Goal: Task Accomplishment & Management: Complete application form

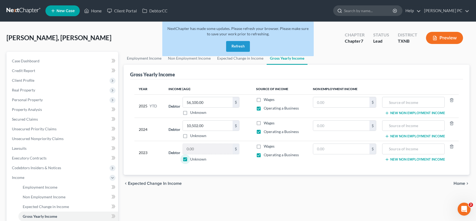
click at [351, 10] on input "search" at bounding box center [368, 11] width 49 height 10
type input "[PERSON_NAME]"
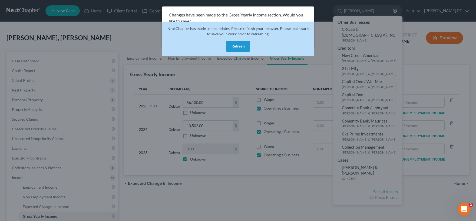
click at [237, 46] on button "Refresh" at bounding box center [238, 46] width 24 height 11
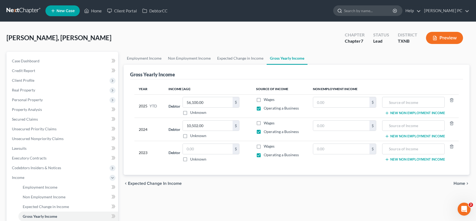
click at [362, 12] on input "search" at bounding box center [368, 11] width 49 height 10
type input "evan"
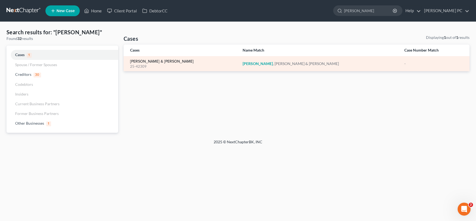
click at [146, 63] on link "[PERSON_NAME] & [PERSON_NAME]" at bounding box center [162, 62] width 64 height 4
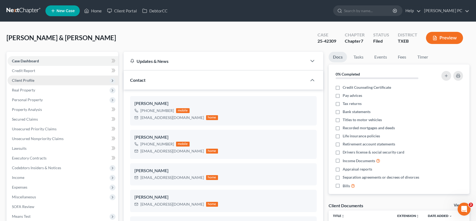
click at [23, 81] on span "Client Profile" at bounding box center [23, 80] width 22 height 5
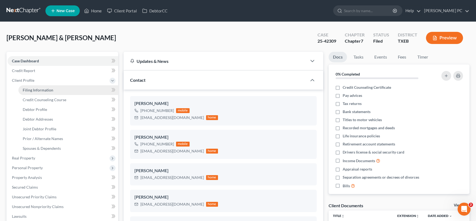
click at [40, 90] on span "Filing Information" at bounding box center [38, 90] width 31 height 5
select select "1"
select select "0"
select select "45"
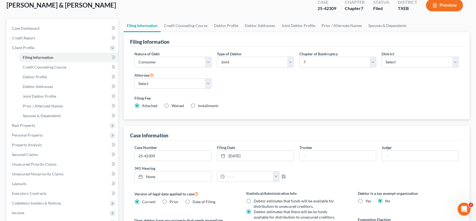
scroll to position [89, 0]
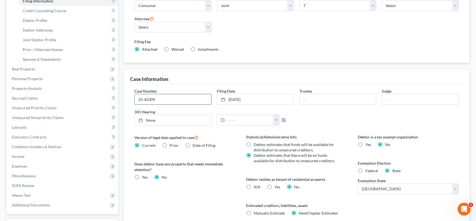
drag, startPoint x: 169, startPoint y: 101, endPoint x: 124, endPoint y: 99, distance: 46.0
click at [135, 99] on input "25-42309" at bounding box center [173, 99] width 76 height 10
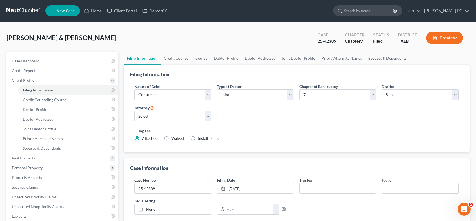
click at [358, 9] on input "search" at bounding box center [368, 11] width 49 height 10
type input "[PERSON_NAME]"
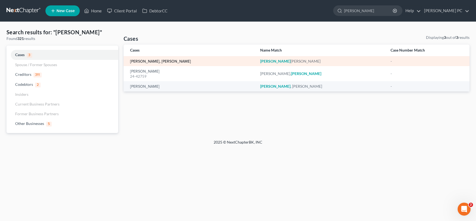
click at [152, 62] on link "[PERSON_NAME], [PERSON_NAME]" at bounding box center [160, 62] width 61 height 4
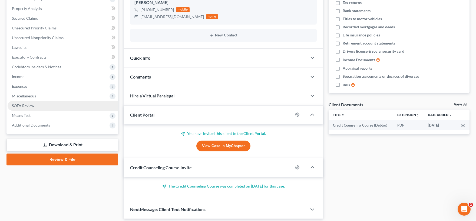
scroll to position [89, 0]
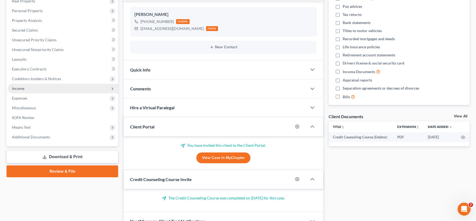
click at [21, 89] on span "Income" at bounding box center [18, 88] width 12 height 5
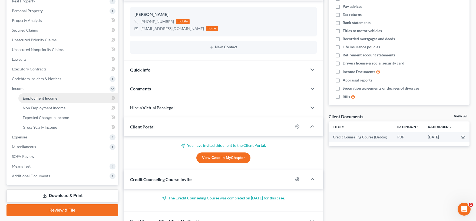
click at [45, 98] on span "Employment Income" at bounding box center [40, 98] width 35 height 5
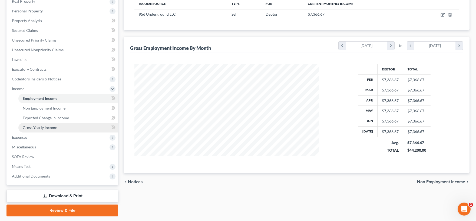
scroll to position [89, 0]
click at [47, 128] on span "Gross Yearly Income" at bounding box center [40, 127] width 34 height 5
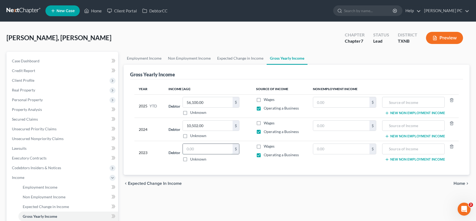
click at [200, 150] on input "text" at bounding box center [208, 149] width 50 height 10
type input "30,517"
click at [207, 169] on div "Year Income (AGI) Source of Income Non Employment Income 2025 YTD Debtor 56,100…" at bounding box center [296, 127] width 333 height 96
click at [460, 185] on span "Home" at bounding box center [459, 184] width 12 height 4
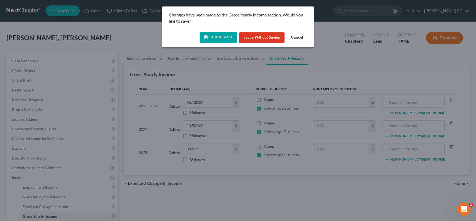
click at [225, 37] on button "Save & Leave" at bounding box center [217, 37] width 37 height 11
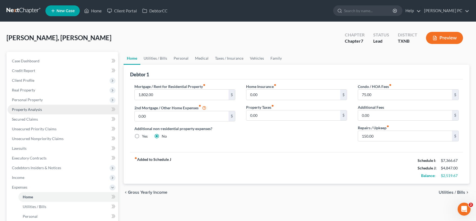
scroll to position [119, 0]
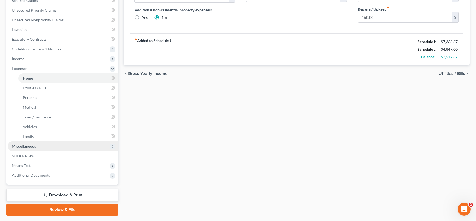
click at [37, 147] on span "Miscellaneous" at bounding box center [63, 147] width 111 height 10
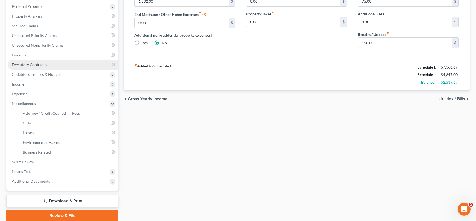
scroll to position [84, 0]
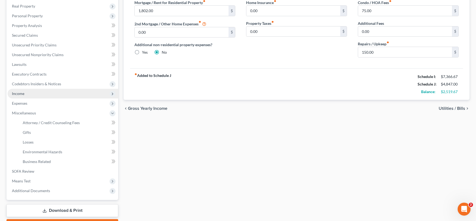
click at [23, 92] on span "Income" at bounding box center [18, 93] width 12 height 5
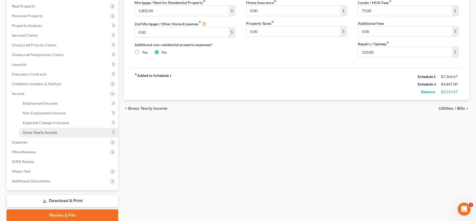
click at [51, 131] on span "Gross Yearly Income" at bounding box center [40, 132] width 34 height 5
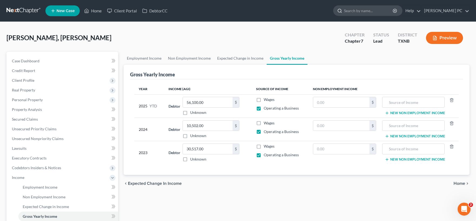
click at [376, 13] on input "search" at bounding box center [368, 11] width 49 height 10
type input "clay"
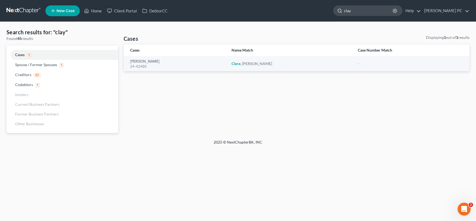
drag, startPoint x: 364, startPoint y: 8, endPoint x: 302, endPoint y: 9, distance: 61.9
click at [344, 9] on input "clay" at bounding box center [368, 11] width 49 height 10
type input "[PERSON_NAME]"
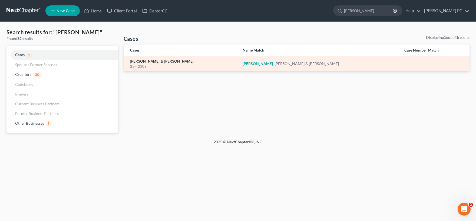
click at [139, 61] on link "[PERSON_NAME] & [PERSON_NAME]" at bounding box center [162, 62] width 64 height 4
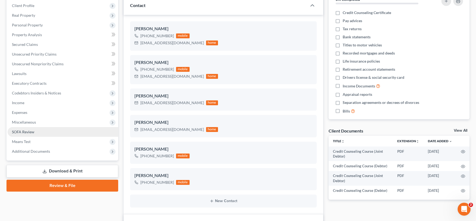
scroll to position [89, 0]
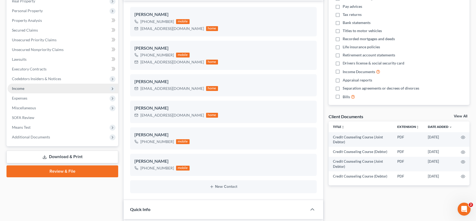
click at [32, 91] on span "Income" at bounding box center [63, 89] width 111 height 10
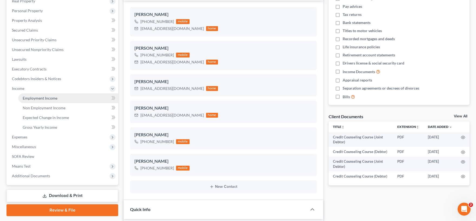
click at [44, 98] on span "Employment Income" at bounding box center [40, 98] width 35 height 5
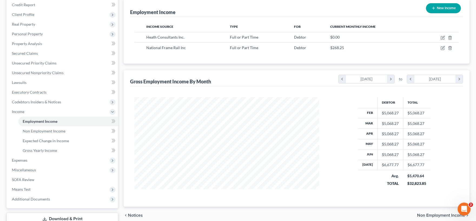
scroll to position [45, 0]
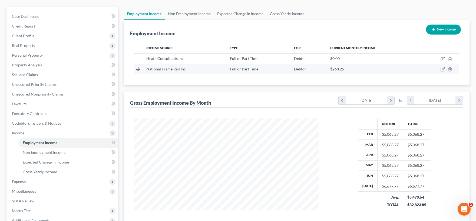
click at [442, 69] on icon "button" at bounding box center [443, 69] width 2 height 2
select select "0"
select select "45"
select select "3"
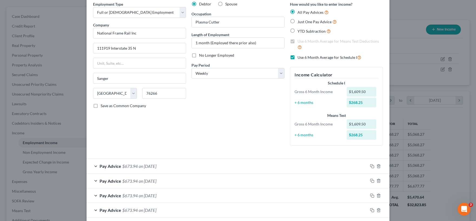
scroll to position [0, 0]
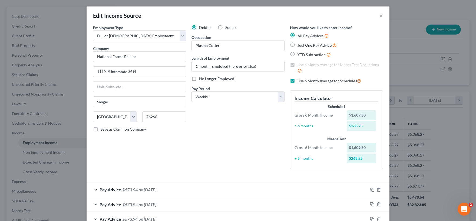
click at [297, 81] on label "Use 6 Month Average for Schedule I" at bounding box center [329, 81] width 64 height 6
click at [300, 81] on input "Use 6 Month Average for Schedule I" at bounding box center [302, 80] width 4 height 4
checkbox input "false"
click at [297, 65] on label "Use 6 Month Average for Means Test Deductions" at bounding box center [339, 68] width 85 height 12
click at [300, 65] on input "Use 6 Month Average for Means Test Deductions" at bounding box center [302, 64] width 4 height 4
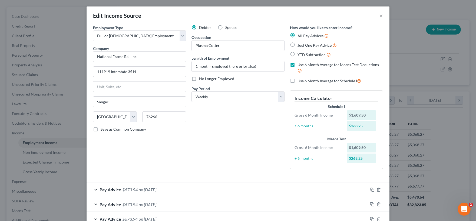
checkbox input "false"
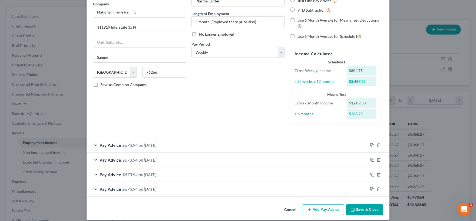
scroll to position [50, 0]
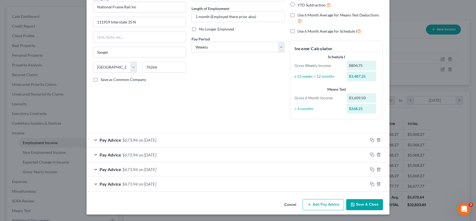
click at [369, 204] on button "Save & Close" at bounding box center [364, 204] width 37 height 11
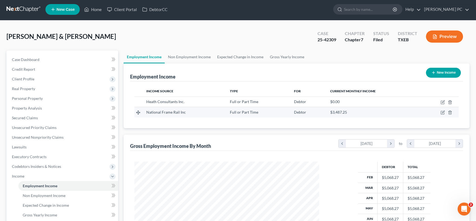
scroll to position [0, 0]
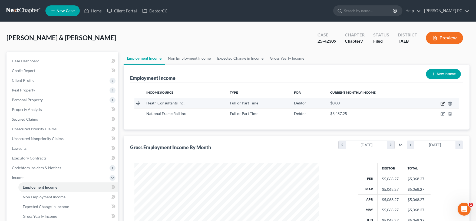
click at [441, 104] on icon "button" at bounding box center [442, 104] width 4 height 4
select select "0"
select select "45"
select select "3"
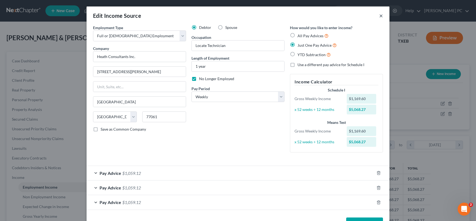
click at [381, 15] on button "×" at bounding box center [381, 15] width 4 height 6
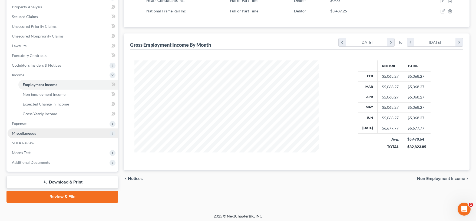
scroll to position [104, 0]
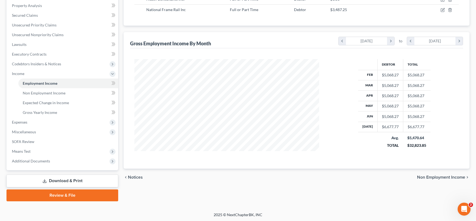
click at [74, 182] on link "Download & Print" at bounding box center [62, 181] width 112 height 13
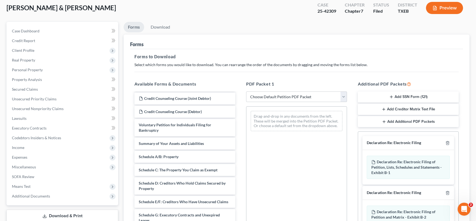
scroll to position [59, 0]
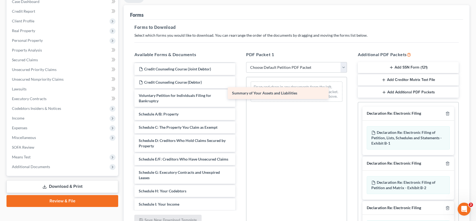
drag, startPoint x: 165, startPoint y: 114, endPoint x: 265, endPoint y: 92, distance: 102.4
click at [239, 92] on div "Summary of Your Assets and Liabilities Credit Counseling Course (Joint Debtor) …" at bounding box center [184, 194] width 109 height 315
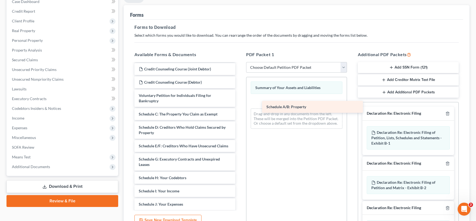
drag, startPoint x: 169, startPoint y: 115, endPoint x: 296, endPoint y: 109, distance: 127.2
click at [239, 109] on div "Schedule A/B: Property Credit Counseling Course (Joint Debtor) Credit Counselin…" at bounding box center [184, 187] width 109 height 301
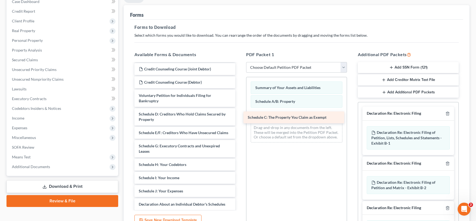
drag, startPoint x: 177, startPoint y: 118, endPoint x: 287, endPoint y: 121, distance: 109.5
click at [239, 121] on div "Schedule C: The Property You Claim as Exempt Credit Counseling Course (Joint De…" at bounding box center [184, 181] width 109 height 288
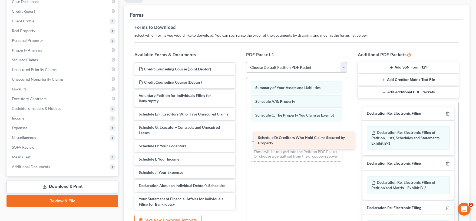
drag, startPoint x: 168, startPoint y: 119, endPoint x: 287, endPoint y: 142, distance: 121.5
click at [239, 142] on div "Schedule D: Creditors Who Hold Claims Secured by Property Credit Counseling Cou…" at bounding box center [184, 171] width 109 height 269
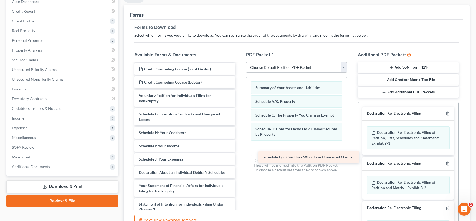
drag, startPoint x: 174, startPoint y: 114, endPoint x: 293, endPoint y: 153, distance: 125.0
click at [239, 153] on div "Schedule E/F: Creditors Who Have Unsecured Claims Credit Counseling Course (Joi…" at bounding box center [184, 165] width 109 height 256
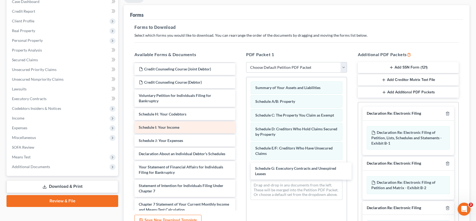
drag, startPoint x: 170, startPoint y: 116, endPoint x: 184, endPoint y: 128, distance: 18.8
click at [239, 171] on div "Schedule G: Executory Contracts and Unexpired Leases Credit Counseling Course (…" at bounding box center [184, 156] width 109 height 238
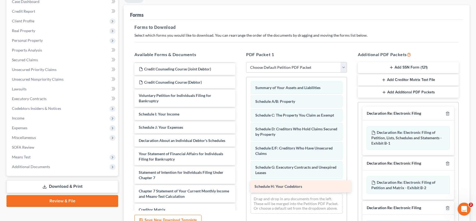
drag, startPoint x: 163, startPoint y: 114, endPoint x: 278, endPoint y: 188, distance: 136.9
click at [239, 188] on div "Schedule H: Your Codebtors Credit Counseling Course (Joint Debtor) Credit Couns…" at bounding box center [184, 149] width 109 height 224
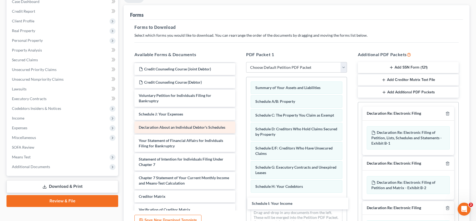
drag, startPoint x: 177, startPoint y: 114, endPoint x: 203, endPoint y: 132, distance: 31.3
click at [239, 204] on div "Schedule I: Your Income Credit Counseling Course (Joint Debtor) Credit Counseli…" at bounding box center [184, 142] width 109 height 211
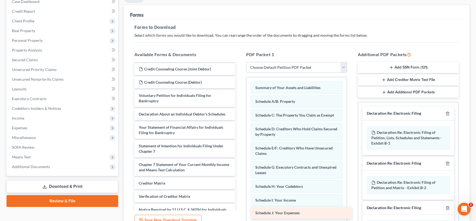
drag, startPoint x: 175, startPoint y: 112, endPoint x: 292, endPoint y: 211, distance: 153.2
click at [239, 211] on div "Schedule J: Your Expenses Credit Counseling Course (Joint Debtor) Credit Counse…" at bounding box center [184, 136] width 109 height 198
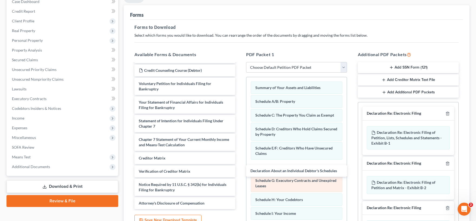
scroll to position [39, 0]
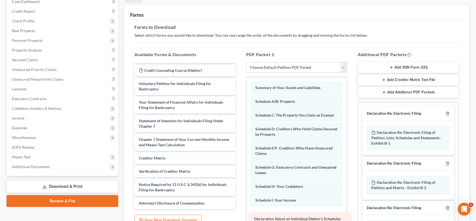
drag, startPoint x: 174, startPoint y: 89, endPoint x: 290, endPoint y: 218, distance: 172.9
click at [239, 209] on div "Declaration About an Individual Debtor's Schedules Credit Counseling Course (Jo…" at bounding box center [184, 117] width 109 height 185
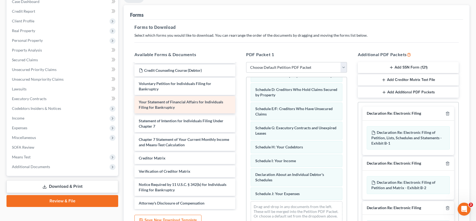
scroll to position [20, 0]
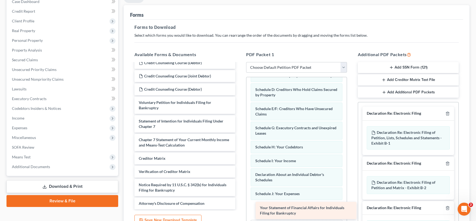
drag, startPoint x: 171, startPoint y: 104, endPoint x: 290, endPoint y: 207, distance: 157.7
click at [239, 210] on div "Your Statement of Financial Affairs for Individuals Filing for Bankruptcy Credi…" at bounding box center [184, 127] width 109 height 166
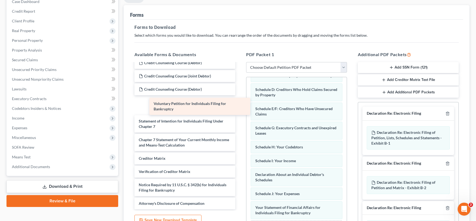
scroll to position [1, 0]
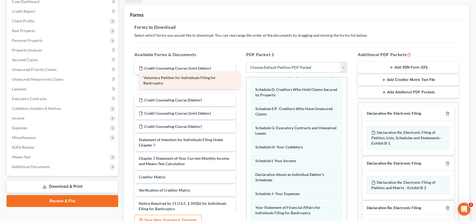
drag, startPoint x: 182, startPoint y: 105, endPoint x: 185, endPoint y: 82, distance: 22.8
click at [185, 82] on div "Voluntary Petition for Individuals Filing for Bankruptcy Credit Counseling Cour…" at bounding box center [184, 145] width 109 height 166
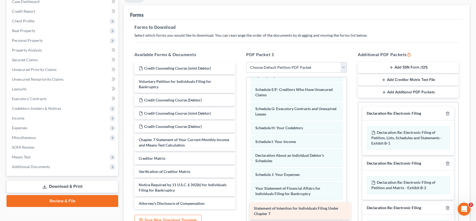
drag, startPoint x: 159, startPoint y: 123, endPoint x: 274, endPoint y: 211, distance: 144.7
click at [239, 210] on div "Statement of Intention for Individuals Filing Under Chapter 7 Credit Counseling…" at bounding box center [184, 135] width 109 height 147
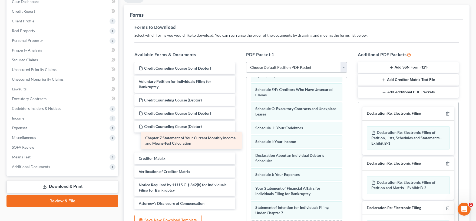
scroll to position [0, 0]
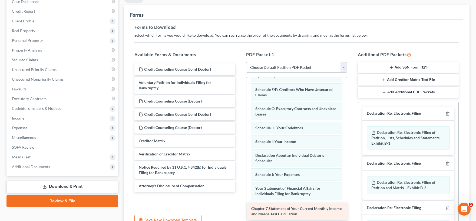
drag, startPoint x: 169, startPoint y: 143, endPoint x: 281, endPoint y: 212, distance: 132.3
click at [239, 192] on div "Chapter 7 Statement of Your Current Monthly Income and Means-Test Calculation C…" at bounding box center [184, 128] width 109 height 129
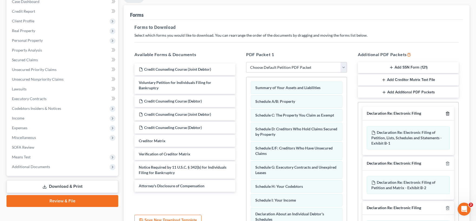
click at [447, 113] on polyline "button" at bounding box center [447, 113] width 3 height 0
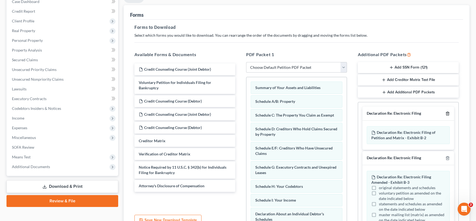
click at [447, 113] on polyline "button" at bounding box center [447, 113] width 3 height 0
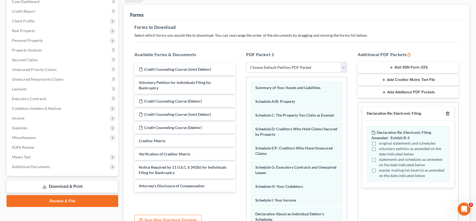
click at [447, 113] on polyline "button" at bounding box center [447, 113] width 3 height 0
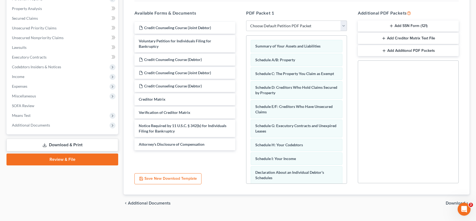
scroll to position [112, 0]
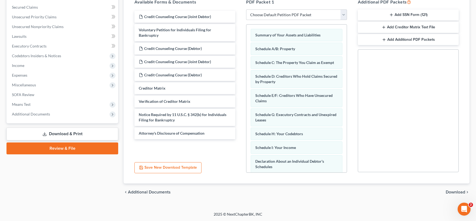
click at [449, 191] on span "Download" at bounding box center [454, 192] width 19 height 4
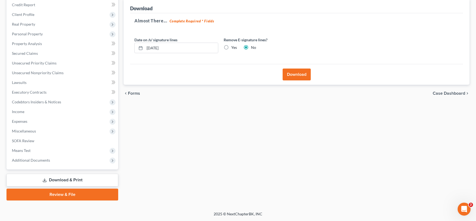
scroll to position [65, 0]
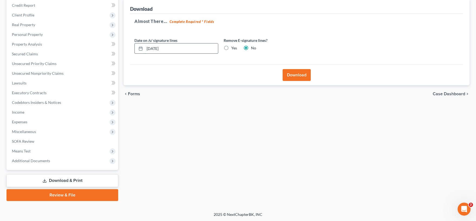
drag, startPoint x: 186, startPoint y: 49, endPoint x: 125, endPoint y: 49, distance: 61.1
click at [145, 49] on input "[DATE]" at bounding box center [181, 49] width 73 height 10
click at [141, 48] on line at bounding box center [140, 48] width 3 height 0
click at [153, 49] on input "[DATE]" at bounding box center [181, 49] width 73 height 10
click at [153, 48] on input "[DATE]" at bounding box center [181, 49] width 73 height 10
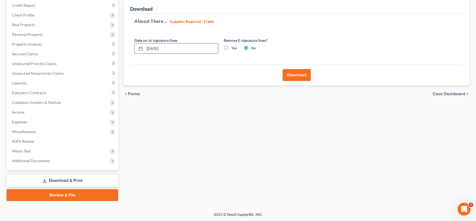
click at [155, 48] on input "[DATE]" at bounding box center [181, 49] width 73 height 10
drag, startPoint x: 177, startPoint y: 46, endPoint x: 73, endPoint y: 47, distance: 103.8
click at [145, 47] on input "08/01/20258" at bounding box center [181, 49] width 73 height 10
type input "[DATE]"
click at [294, 78] on button "Download" at bounding box center [296, 75] width 28 height 12
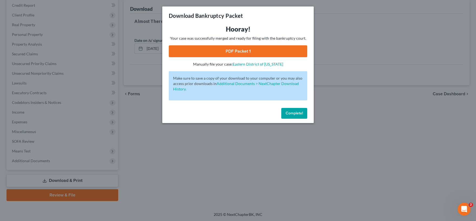
click at [242, 52] on link "PDF Packet 1" at bounding box center [238, 51] width 138 height 12
click at [298, 112] on span "Complete!" at bounding box center [293, 113] width 17 height 5
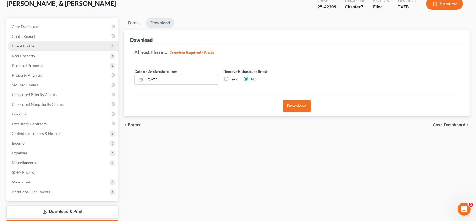
scroll to position [0, 0]
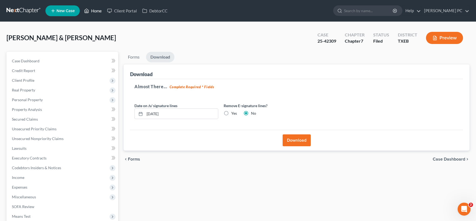
click at [94, 11] on link "Home" at bounding box center [92, 11] width 23 height 10
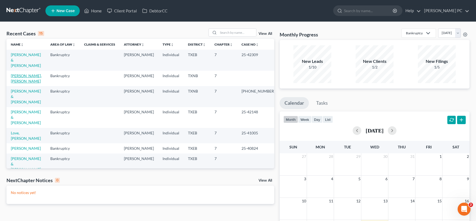
click at [37, 74] on link "[PERSON_NAME], [PERSON_NAME]" at bounding box center [26, 79] width 31 height 10
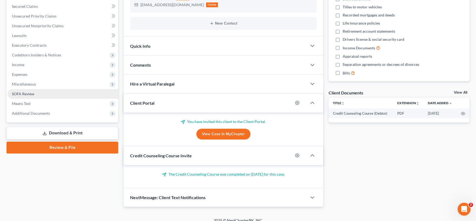
scroll to position [119, 0]
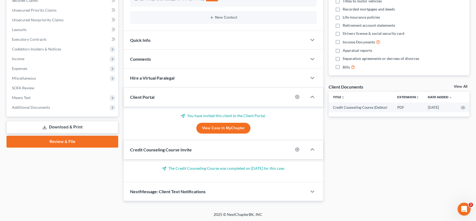
click at [65, 141] on link "Review & File" at bounding box center [62, 142] width 112 height 12
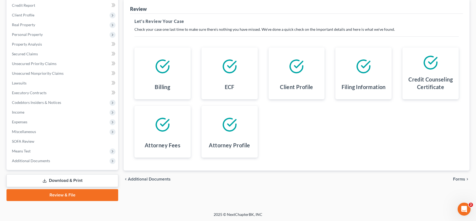
click at [459, 179] on span "Forms" at bounding box center [459, 179] width 12 height 4
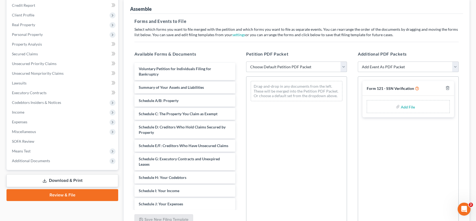
select select "0"
click option "Complete Bankruptcy Petition (all forms and schedules)" at bounding box center [0, 0] width 0 height 0
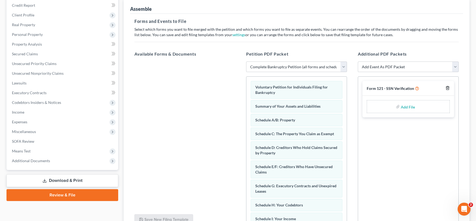
click at [447, 88] on icon "button" at bounding box center [447, 88] width 4 height 4
click at [447, 88] on div at bounding box center [408, 150] width 101 height 149
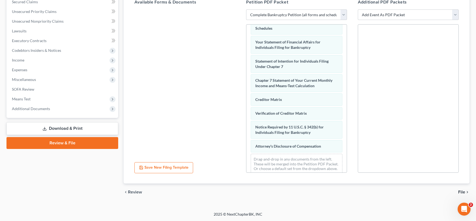
scroll to position [177, 0]
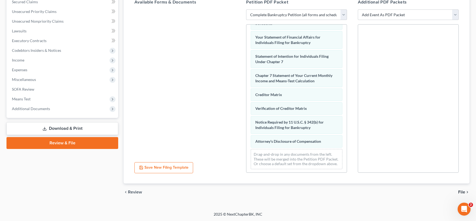
click at [460, 192] on span "File" at bounding box center [461, 192] width 7 height 4
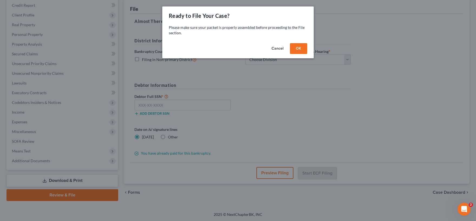
click at [300, 49] on button "OK" at bounding box center [298, 48] width 17 height 11
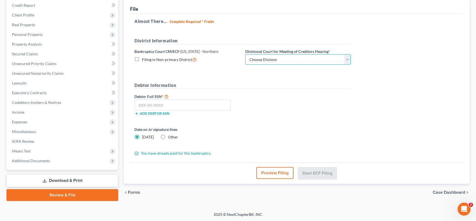
click at [245, 54] on select "Choose Division [PERSON_NAME] [GEOGRAPHIC_DATA] [GEOGRAPHIC_DATA] [GEOGRAPHIC_D…" at bounding box center [297, 59] width 105 height 11
select select "2"
click option "[GEOGRAPHIC_DATA]" at bounding box center [0, 0] width 0 height 0
click at [152, 106] on input "text" at bounding box center [182, 105] width 96 height 11
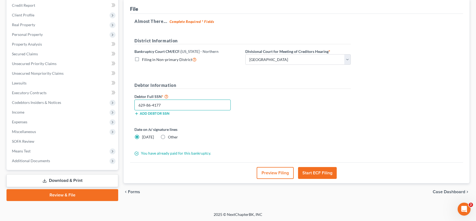
type input "629-86-4177"
click at [320, 173] on button "Start ECF Filing" at bounding box center [317, 173] width 39 height 12
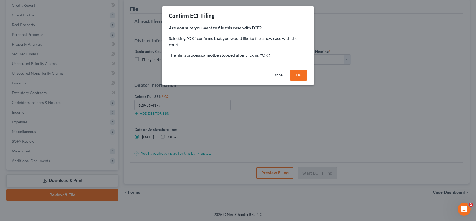
click at [299, 76] on button "OK" at bounding box center [298, 75] width 17 height 11
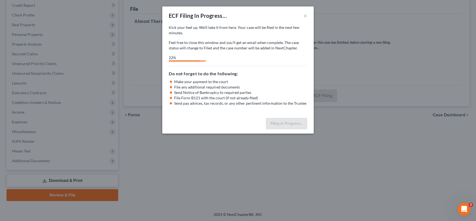
select select "2"
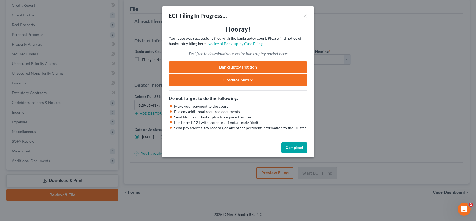
click at [240, 69] on link "Bankruptcy Petition" at bounding box center [238, 67] width 138 height 12
click at [294, 149] on button "Complete!" at bounding box center [294, 148] width 26 height 11
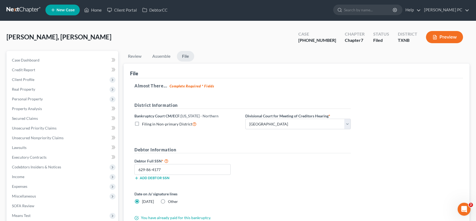
scroll to position [0, 0]
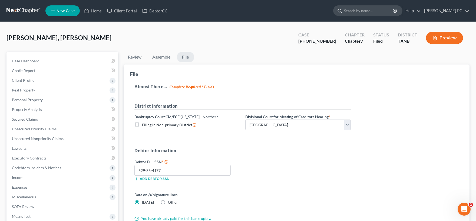
click at [353, 11] on input "search" at bounding box center [368, 11] width 49 height 10
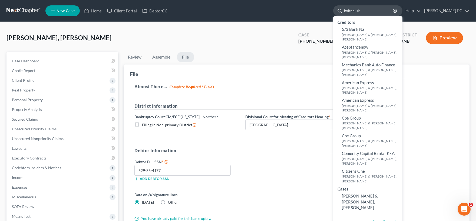
drag, startPoint x: 365, startPoint y: 12, endPoint x: 325, endPoint y: 14, distance: 39.5
click at [344, 14] on input "kolteniuk" at bounding box center [368, 11] width 49 height 10
type input "reb"
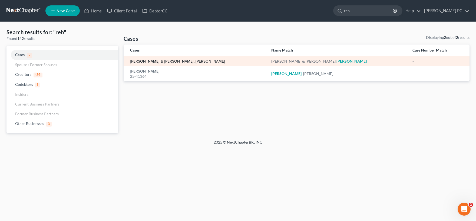
click at [154, 62] on link "[PERSON_NAME] & [PERSON_NAME], [PERSON_NAME]" at bounding box center [177, 62] width 95 height 4
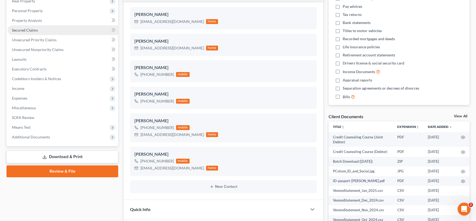
scroll to position [149, 0]
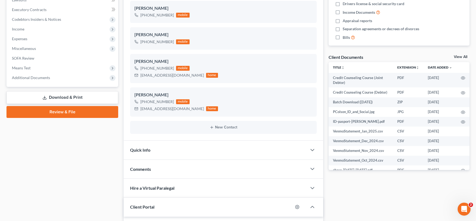
click at [68, 97] on link "Download & Print" at bounding box center [62, 97] width 112 height 13
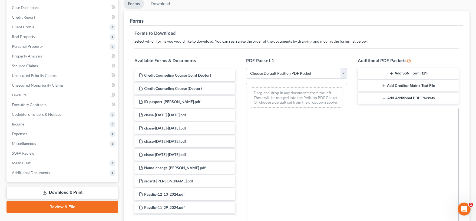
scroll to position [53, 0]
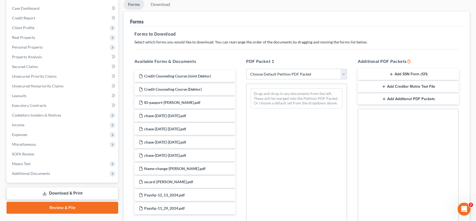
click at [246, 69] on select "Choose Default Petition PDF Packet Complete Bankruptcy Petition (all forms and …" at bounding box center [296, 74] width 101 height 11
select select "1"
click option "Emergency Filing Forms (Petition and Creditor List Only)" at bounding box center [0, 0] width 0 height 0
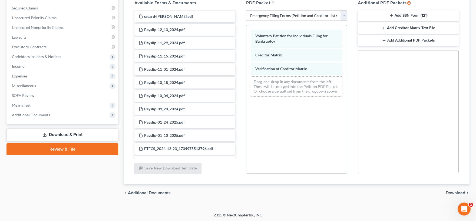
scroll to position [112, 0]
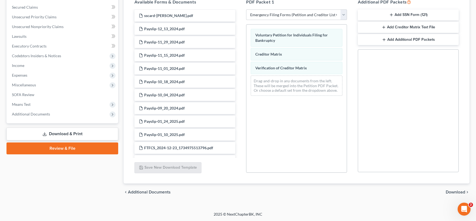
click at [451, 191] on span "Download" at bounding box center [454, 192] width 19 height 4
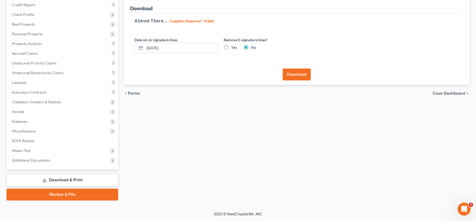
scroll to position [65, 0]
click at [299, 76] on button "Download" at bounding box center [296, 75] width 28 height 12
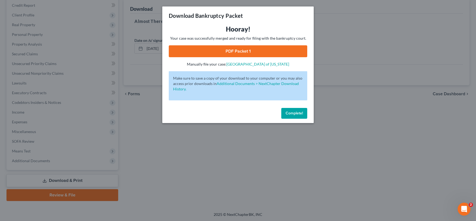
click at [248, 51] on link "PDF Packet 1" at bounding box center [238, 51] width 138 height 12
click at [292, 114] on span "Complete!" at bounding box center [293, 113] width 17 height 5
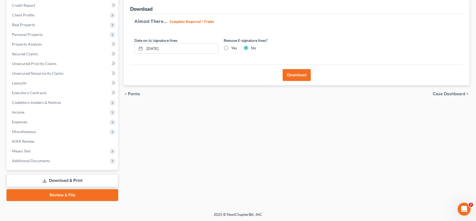
click at [59, 195] on link "Review & File" at bounding box center [62, 195] width 112 height 12
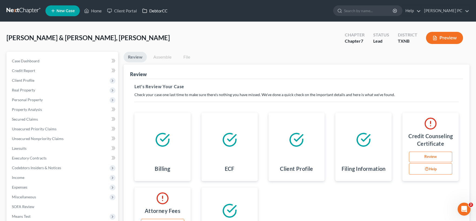
click at [151, 9] on link "DebtorCC" at bounding box center [154, 11] width 31 height 10
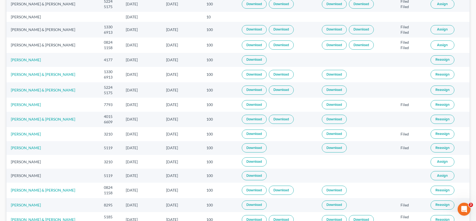
scroll to position [89, 0]
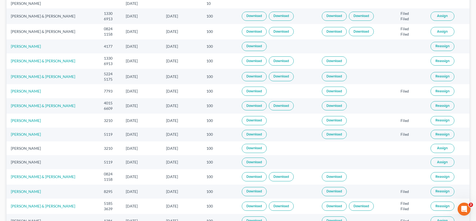
click at [438, 106] on span "Reassign" at bounding box center [442, 106] width 14 height 4
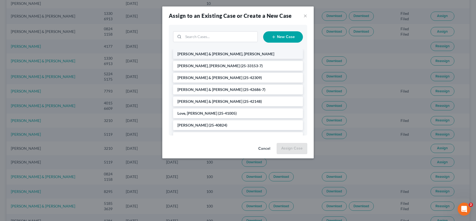
click at [227, 56] on span "[PERSON_NAME] & [PERSON_NAME], [PERSON_NAME]" at bounding box center [225, 54] width 97 height 5
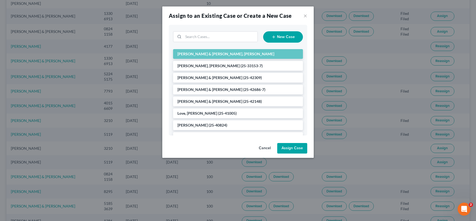
click at [291, 149] on button "Assign Case" at bounding box center [292, 148] width 30 height 11
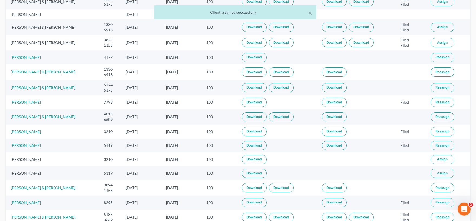
scroll to position [0, 0]
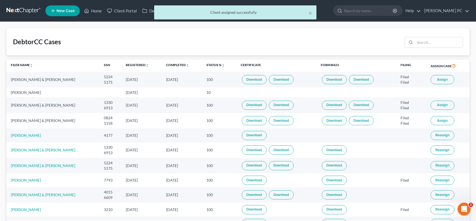
click at [97, 11] on div "× Client assigned successfully" at bounding box center [235, 13] width 476 height 17
click at [310, 14] on button "×" at bounding box center [310, 13] width 4 height 6
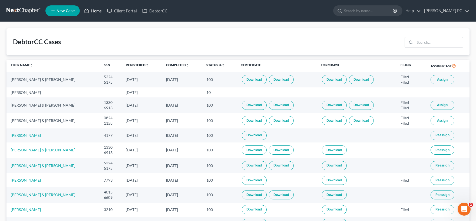
click at [100, 12] on link "Home" at bounding box center [92, 11] width 23 height 10
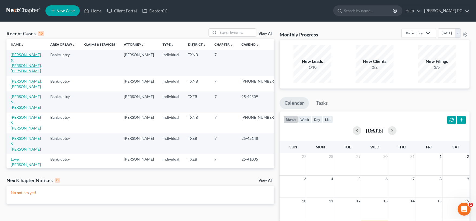
click at [34, 55] on link "[PERSON_NAME] & [PERSON_NAME], [PERSON_NAME]" at bounding box center [26, 62] width 31 height 21
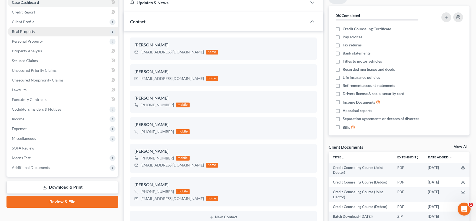
scroll to position [59, 0]
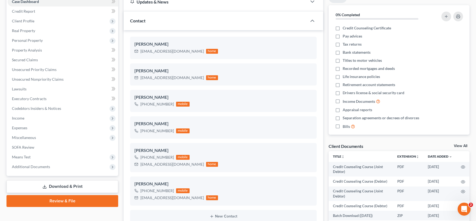
click at [71, 201] on link "Review & File" at bounding box center [62, 201] width 112 height 12
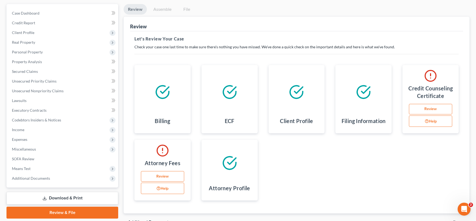
scroll to position [59, 0]
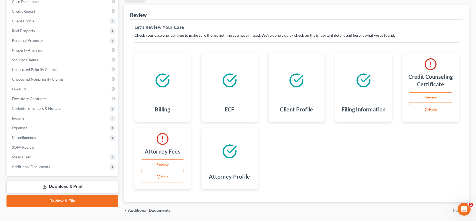
click at [421, 96] on link "Review" at bounding box center [430, 97] width 43 height 11
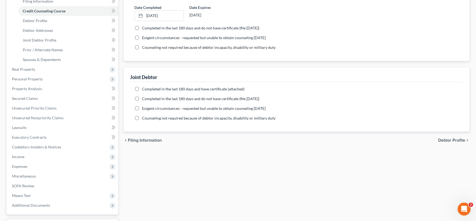
scroll to position [89, 0]
click at [142, 88] on label "Completed in the last 180 days and have certificate (attached)" at bounding box center [193, 88] width 102 height 5
click at [144, 88] on input "Completed in the last 180 days and have certificate (attached)" at bounding box center [146, 88] width 4 height 4
radio input "true"
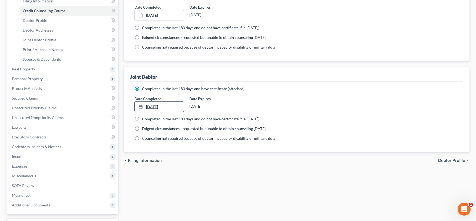
click at [152, 107] on link "[DATE]" at bounding box center [159, 107] width 49 height 10
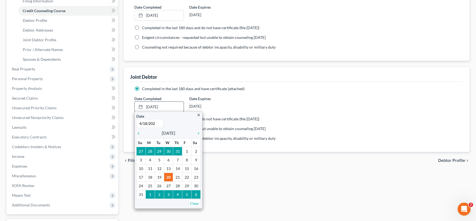
type input "[DATE]"
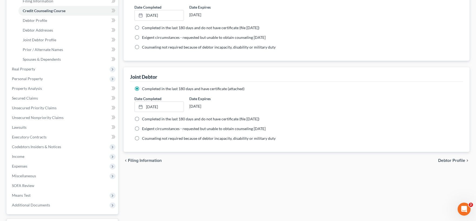
click at [450, 161] on span "Debtor Profile" at bounding box center [451, 161] width 27 height 4
select select "1"
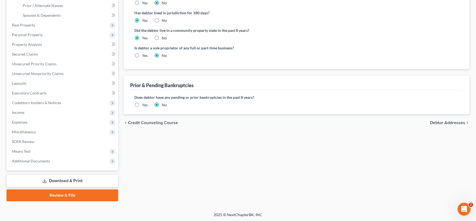
scroll to position [134, 0]
click at [450, 123] on span "Debtor Addresses" at bounding box center [447, 123] width 35 height 4
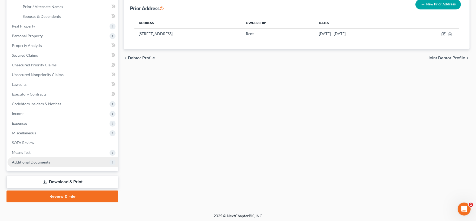
scroll to position [134, 0]
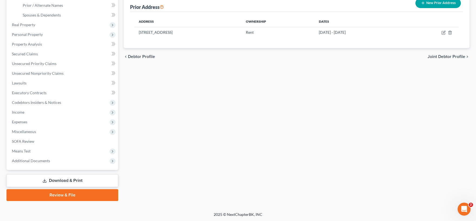
click at [60, 196] on link "Review & File" at bounding box center [62, 195] width 112 height 12
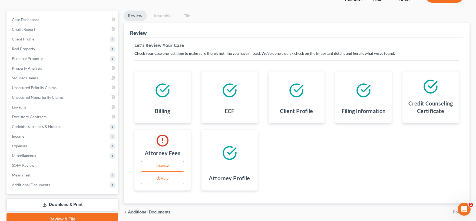
scroll to position [65, 0]
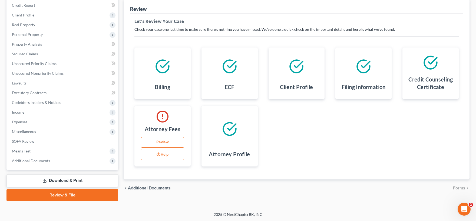
click at [162, 144] on link "Review" at bounding box center [162, 142] width 43 height 11
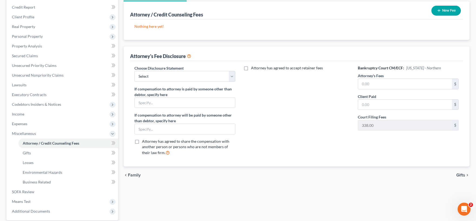
scroll to position [89, 0]
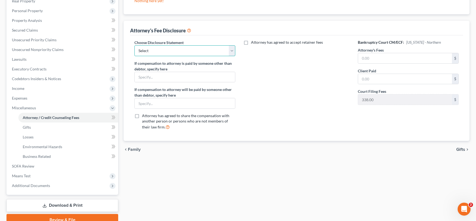
click at [134, 45] on select "Select Chapter 7 Disclosure" at bounding box center [184, 50] width 101 height 11
select select "0"
click option "Chapter 7 Disclosure" at bounding box center [0, 0] width 0 height 0
click at [375, 76] on input "text" at bounding box center [405, 79] width 94 height 10
type input "2,612"
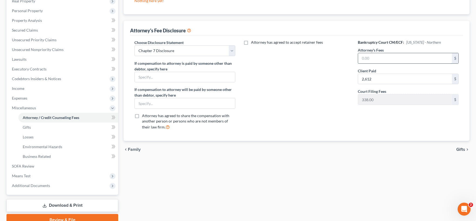
click at [374, 55] on input "text" at bounding box center [405, 58] width 94 height 10
click at [372, 54] on input "text" at bounding box center [405, 58] width 94 height 10
type input "2,612"
drag, startPoint x: 384, startPoint y: 77, endPoint x: 384, endPoint y: 81, distance: 3.5
click at [384, 81] on input "2,612" at bounding box center [405, 79] width 94 height 10
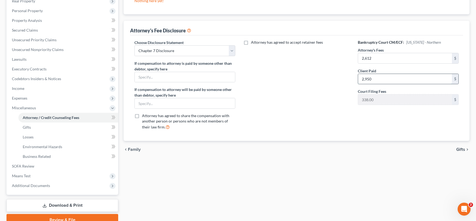
type input "2,950"
click at [464, 148] on span "Gifts" at bounding box center [460, 150] width 9 height 4
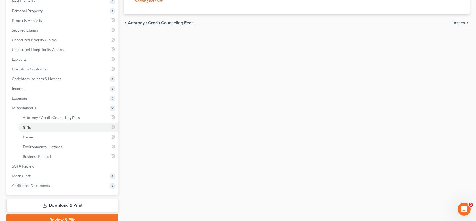
scroll to position [114, 0]
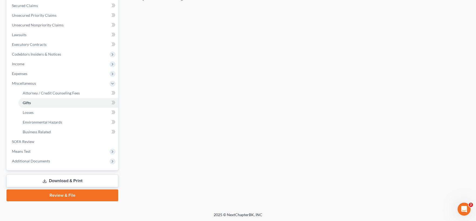
click at [70, 197] on link "Review & File" at bounding box center [62, 196] width 112 height 12
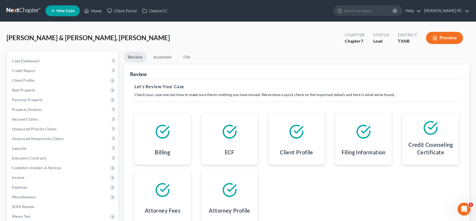
scroll to position [65, 0]
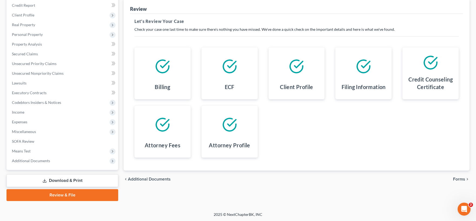
click at [461, 179] on span "Forms" at bounding box center [459, 179] width 12 height 4
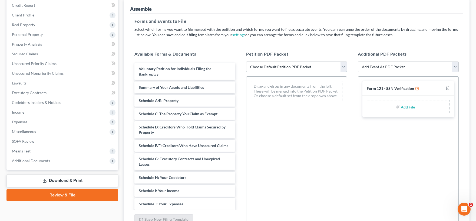
click at [246, 62] on select "Choose Default Petition PDF Packet Complete Bankruptcy Petition (all forms and …" at bounding box center [296, 67] width 101 height 11
select select "1"
click option "Emergency Filing (Voluntary Petition and Creditor List Only)" at bounding box center [0, 0] width 0 height 0
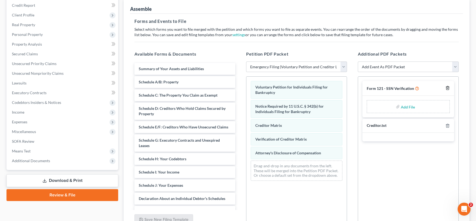
click at [448, 88] on icon "button" at bounding box center [447, 88] width 4 height 4
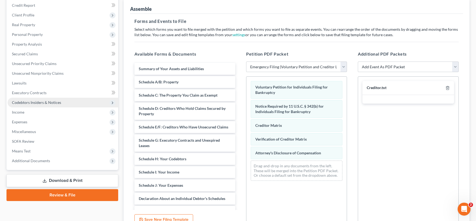
click at [33, 104] on span "Codebtors Insiders & Notices" at bounding box center [36, 102] width 49 height 5
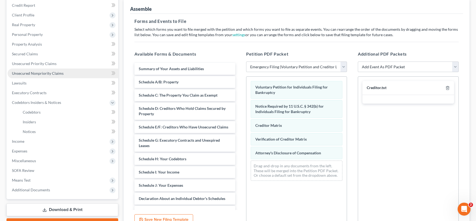
click at [39, 73] on span "Unsecured Nonpriority Claims" at bounding box center [38, 73] width 52 height 5
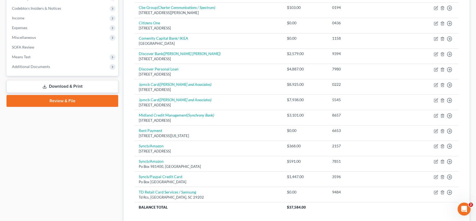
scroll to position [139, 0]
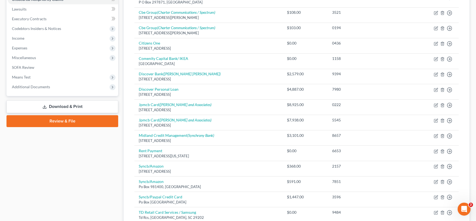
click at [59, 122] on link "Review & File" at bounding box center [62, 121] width 112 height 12
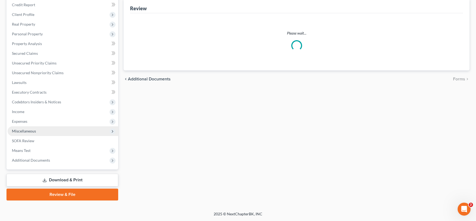
scroll to position [65, 0]
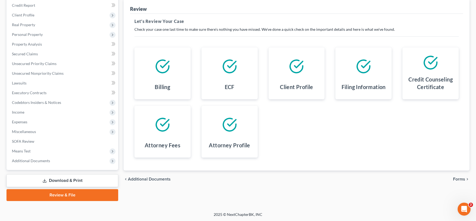
click at [458, 178] on span "Forms" at bounding box center [459, 179] width 12 height 4
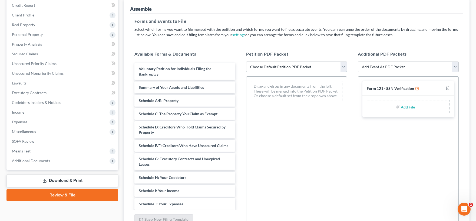
click at [246, 62] on select "Choose Default Petition PDF Packet Complete Bankruptcy Petition (all forms and …" at bounding box center [296, 67] width 101 height 11
select select "1"
click option "Emergency Filing (Voluntary Petition and Creditor List Only)" at bounding box center [0, 0] width 0 height 0
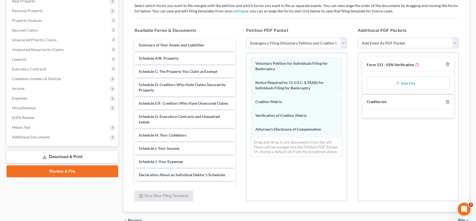
scroll to position [118, 0]
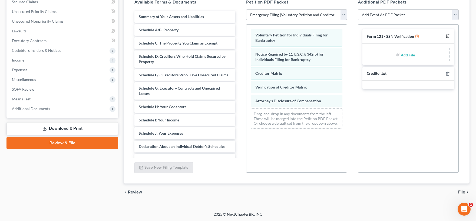
click at [447, 34] on icon "button" at bounding box center [447, 36] width 4 height 4
click at [461, 191] on span "File" at bounding box center [461, 192] width 7 height 4
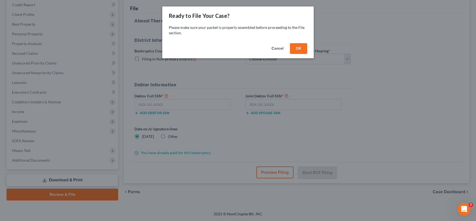
scroll to position [65, 0]
click at [295, 47] on button "OK" at bounding box center [298, 48] width 17 height 11
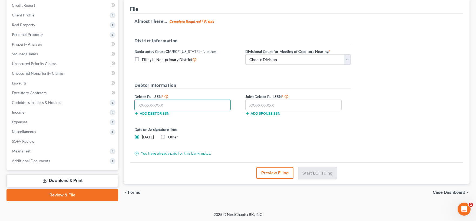
click at [165, 103] on input "text" at bounding box center [182, 105] width 96 height 11
type input "605-62-6609"
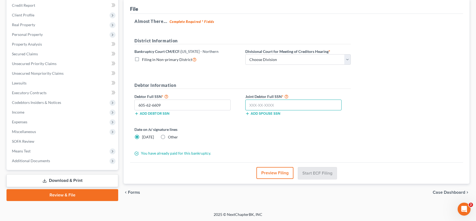
click at [276, 104] on input "text" at bounding box center [293, 105] width 96 height 11
click at [257, 103] on input "text" at bounding box center [293, 105] width 96 height 11
type input "688-48-4015"
click at [272, 174] on button "Preview Filing" at bounding box center [274, 173] width 37 height 12
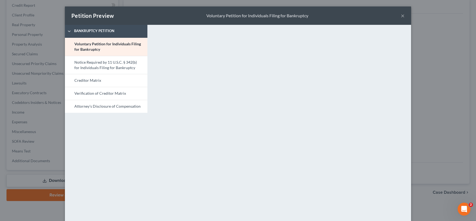
click at [402, 15] on button "×" at bounding box center [403, 15] width 4 height 6
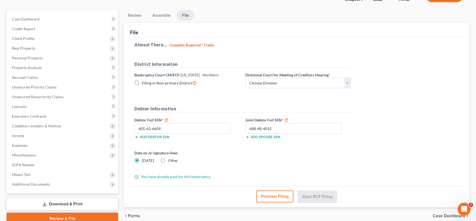
scroll to position [6, 0]
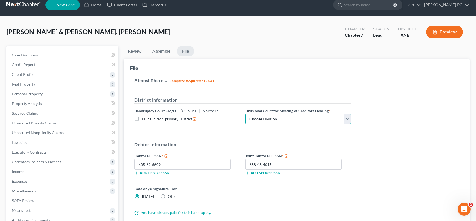
click at [245, 114] on select "Choose Division [PERSON_NAME] [GEOGRAPHIC_DATA] [GEOGRAPHIC_DATA] [GEOGRAPHIC_D…" at bounding box center [297, 119] width 105 height 11
select select "2"
click option "[GEOGRAPHIC_DATA]" at bounding box center [0, 0] width 0 height 0
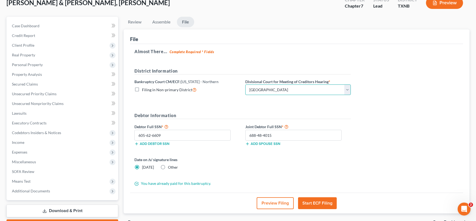
scroll to position [65, 0]
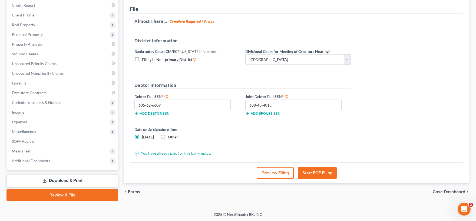
click at [317, 172] on button "Start ECF Filing" at bounding box center [317, 173] width 39 height 12
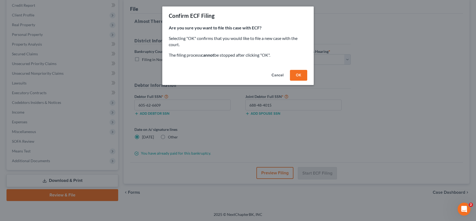
click at [295, 74] on button "OK" at bounding box center [298, 75] width 17 height 11
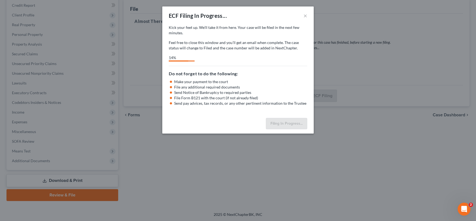
select select "2"
